Goal: Task Accomplishment & Management: Use online tool/utility

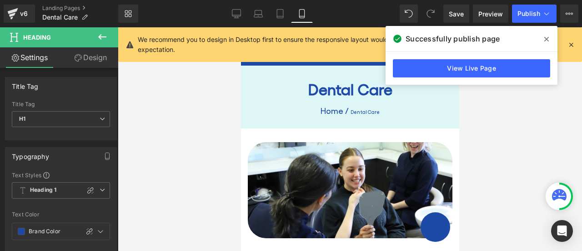
scroll to position [220, 0]
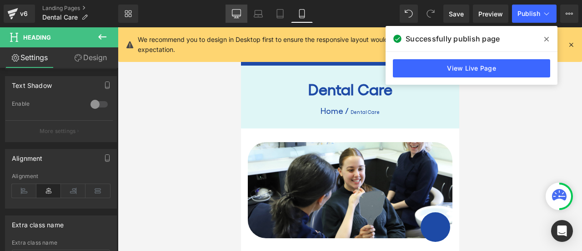
click at [238, 13] on icon at bounding box center [236, 13] width 9 height 9
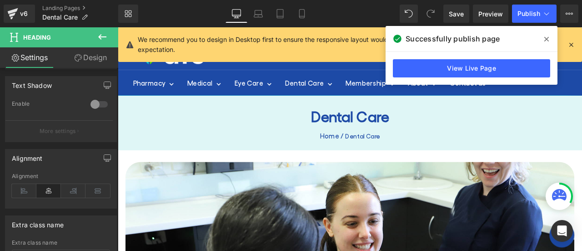
scroll to position [42, 0]
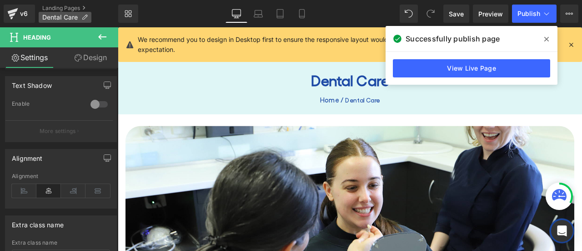
click at [86, 15] on icon at bounding box center [84, 17] width 6 height 6
drag, startPoint x: 697, startPoint y: 101, endPoint x: 667, endPoint y: 93, distance: 31.3
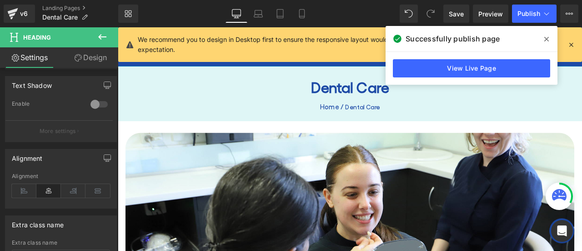
scroll to position [21, 0]
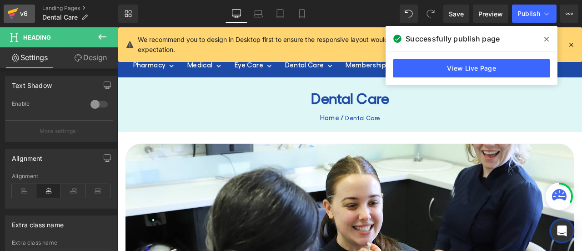
click at [16, 9] on icon at bounding box center [13, 11] width 10 height 6
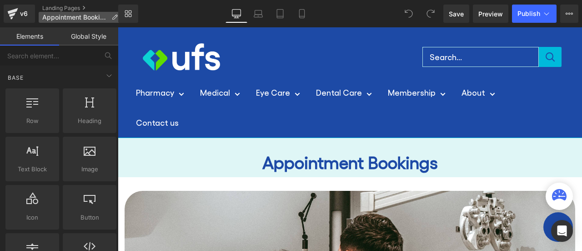
click at [113, 15] on icon at bounding box center [114, 17] width 6 height 6
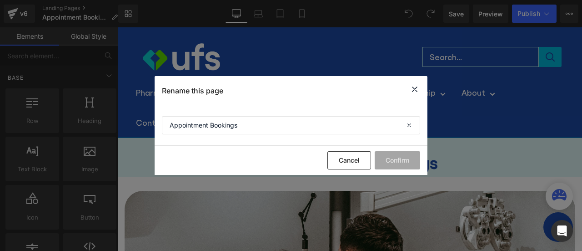
click at [419, 88] on icon at bounding box center [414, 89] width 11 height 11
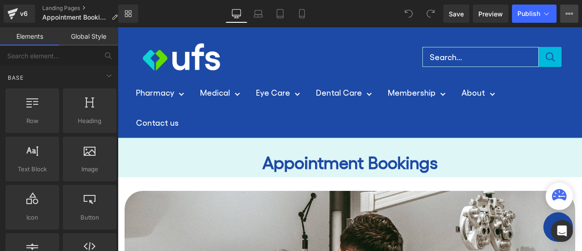
click at [567, 17] on button "View Live Page View with current Template Save Template to Library Schedule Pub…" at bounding box center [569, 14] width 18 height 18
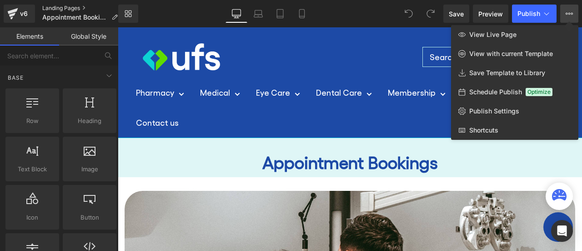
click at [72, 7] on link "Landing Pages" at bounding box center [83, 8] width 83 height 7
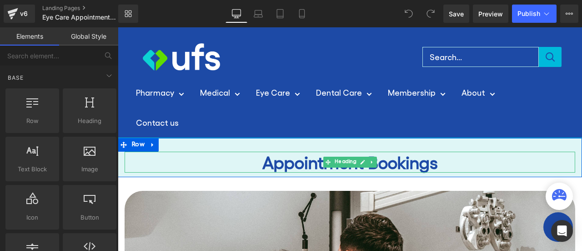
click at [259, 165] on h1 "Appointment Bookings" at bounding box center [350, 161] width 451 height 21
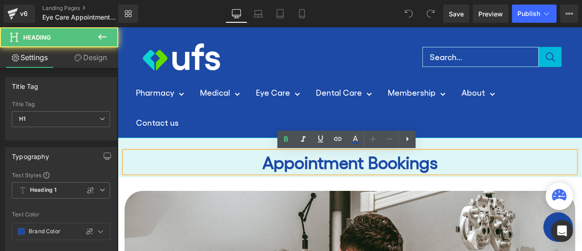
click at [259, 165] on h1 "Appointment Bookings" at bounding box center [350, 161] width 451 height 21
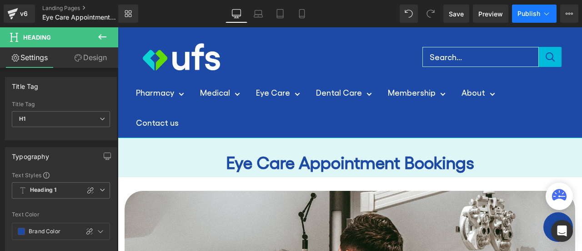
click at [527, 14] on span "Publish" at bounding box center [529, 13] width 23 height 7
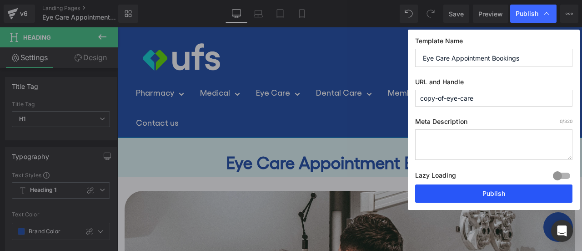
click at [490, 191] on button "Publish" at bounding box center [493, 193] width 157 height 18
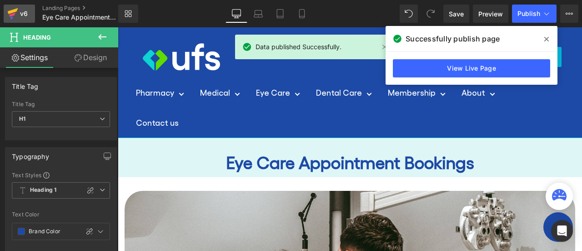
click at [26, 14] on div "v6" at bounding box center [23, 14] width 11 height 12
